Goal: Entertainment & Leisure: Consume media (video, audio)

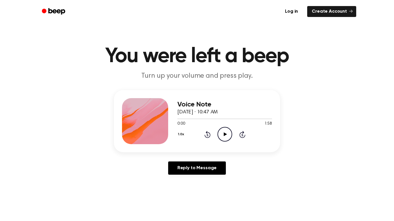
click at [222, 134] on icon "Play Audio" at bounding box center [224, 134] width 15 height 15
click at [223, 131] on icon "Pause Audio" at bounding box center [224, 134] width 15 height 15
click at [222, 131] on icon "Play Audio" at bounding box center [224, 134] width 15 height 15
click at [225, 125] on div "0:34 1:58" at bounding box center [224, 124] width 94 height 6
click at [224, 140] on icon "Play Audio" at bounding box center [224, 134] width 15 height 15
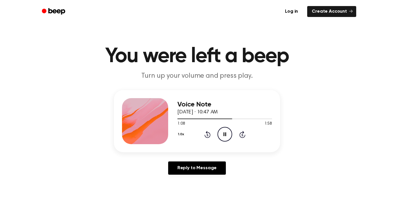
click at [224, 139] on icon "Pause Audio" at bounding box center [224, 134] width 15 height 15
click at [221, 130] on icon "Play Audio" at bounding box center [224, 134] width 15 height 15
click at [221, 130] on icon "Pause Audio" at bounding box center [224, 134] width 15 height 15
click at [208, 136] on icon "Rewind 5 seconds" at bounding box center [207, 134] width 6 height 7
click at [223, 134] on icon at bounding box center [224, 135] width 3 height 4
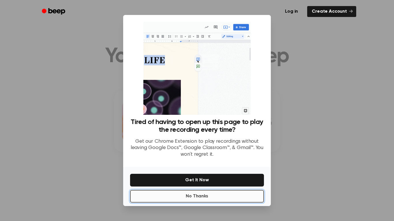
click at [228, 195] on button "No Thanks" at bounding box center [197, 196] width 134 height 13
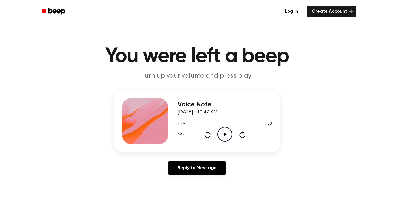
click at [225, 137] on icon "Play Audio" at bounding box center [224, 134] width 15 height 15
click at [242, 127] on div "1:26 1:58" at bounding box center [224, 124] width 94 height 6
click at [228, 131] on icon "Pause Audio" at bounding box center [224, 134] width 15 height 15
click at [225, 137] on icon "Play Audio" at bounding box center [224, 134] width 15 height 15
click at [207, 135] on icon "Rewind 5 seconds" at bounding box center [207, 134] width 6 height 7
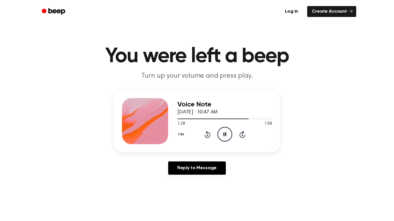
click at [207, 135] on icon "Rewind 5 seconds" at bounding box center [207, 134] width 6 height 7
click at [220, 135] on icon "Pause Audio" at bounding box center [224, 134] width 15 height 15
